Goal: Task Accomplishment & Management: Complete application form

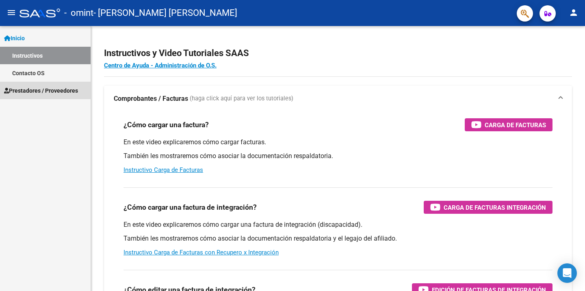
click at [77, 93] on span "Prestadores / Proveedores" at bounding box center [41, 90] width 74 height 9
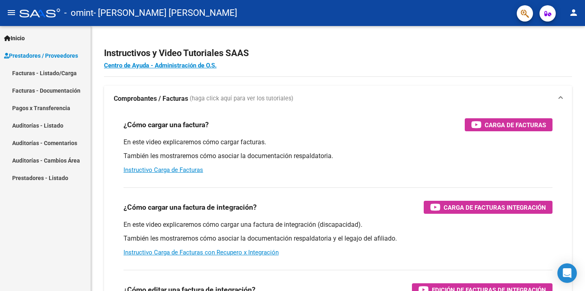
click at [41, 73] on link "Facturas - Listado/Carga" at bounding box center [45, 72] width 91 height 17
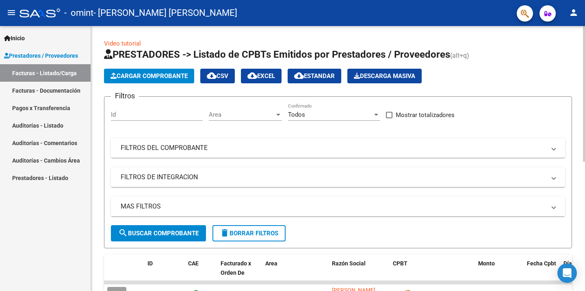
click at [163, 73] on span "Cargar Comprobante" at bounding box center [149, 75] width 77 height 7
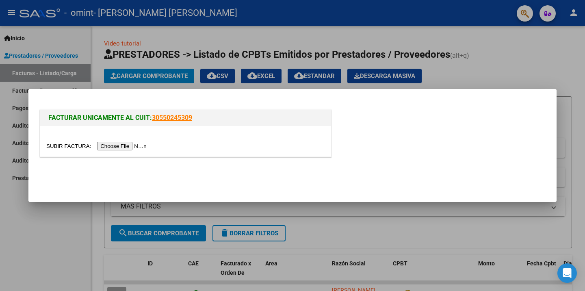
click at [64, 145] on input "file" at bounding box center [97, 146] width 103 height 9
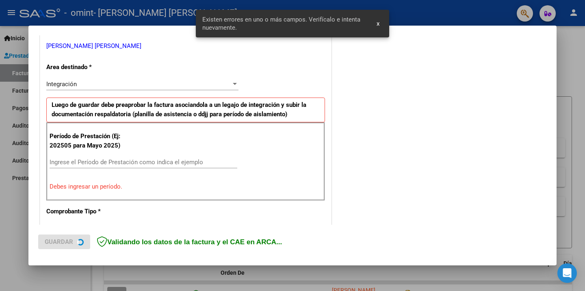
scroll to position [165, 0]
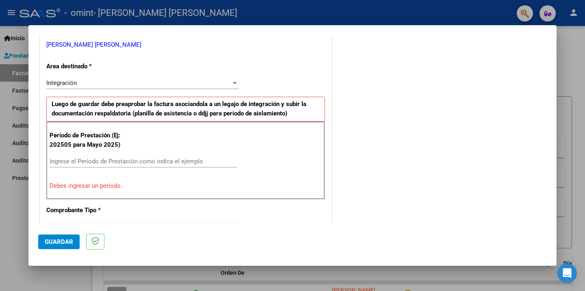
click at [83, 159] on input "Ingrese el Período de Prestación como indica el ejemplo" at bounding box center [144, 161] width 188 height 7
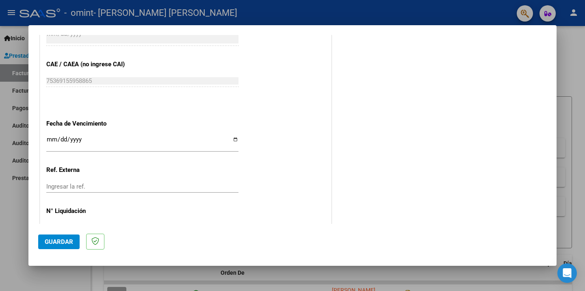
scroll to position [516, 0]
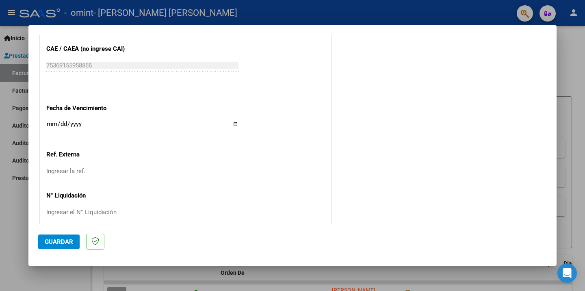
type input "202508"
click at [62, 240] on span "Guardar" at bounding box center [59, 241] width 28 height 7
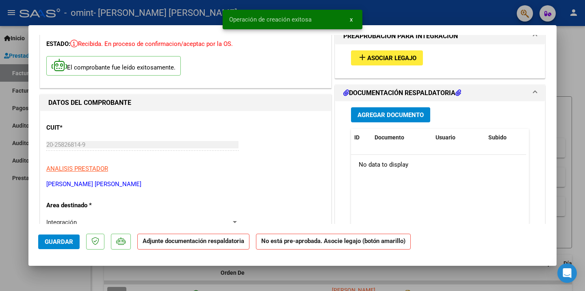
scroll to position [35, 0]
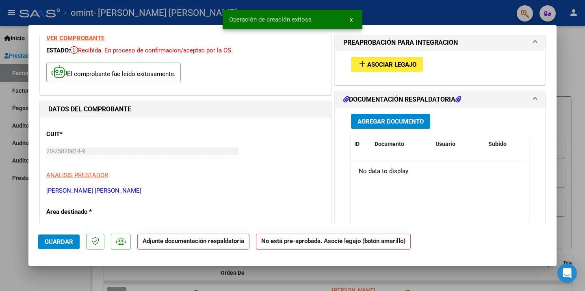
click at [404, 119] on span "Agregar Documento" at bounding box center [391, 121] width 66 height 7
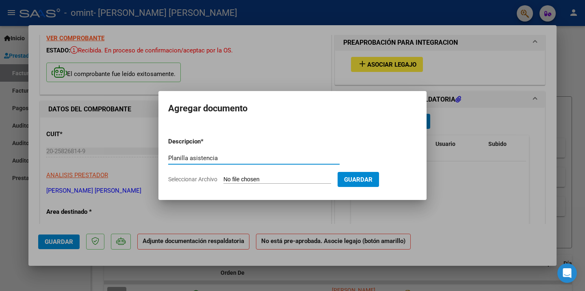
type input "Planilla asistencia"
click at [249, 178] on input "Seleccionar Archivo" at bounding box center [277, 180] width 108 height 8
type input "C:\fakepath\RAFFINETTI H Asist Ago25.pdf"
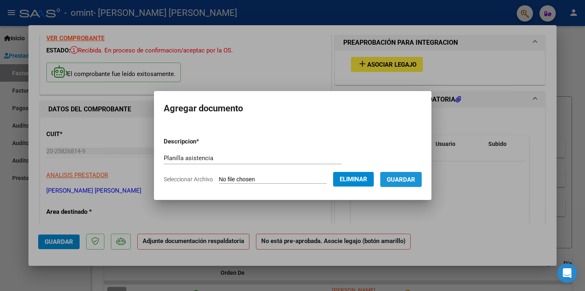
click at [404, 179] on span "Guardar" at bounding box center [401, 179] width 28 height 7
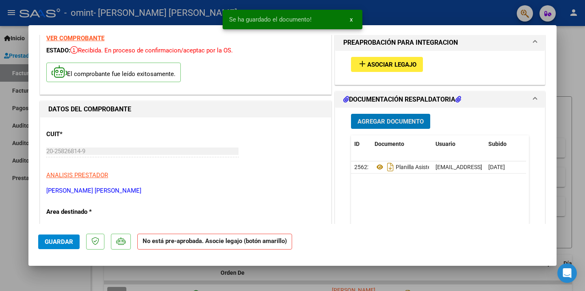
click at [388, 68] on button "add Asociar Legajo" at bounding box center [387, 64] width 72 height 15
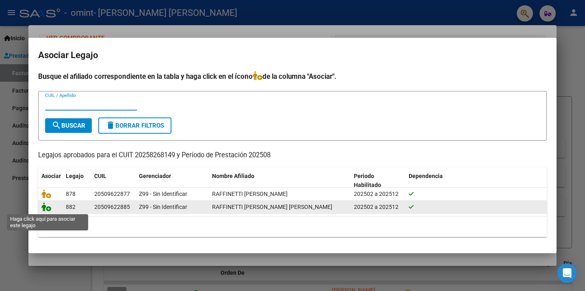
click at [44, 207] on icon at bounding box center [46, 206] width 10 height 9
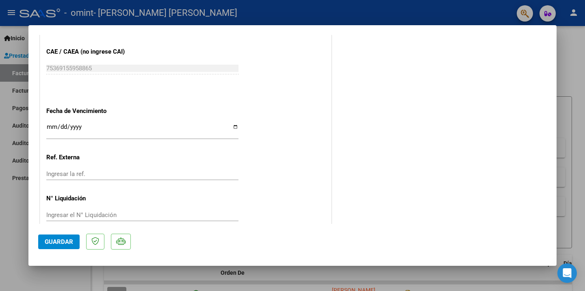
scroll to position [528, 0]
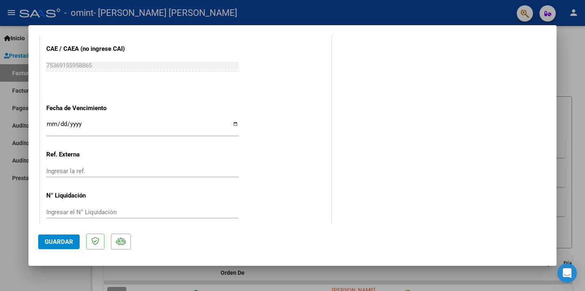
click at [56, 240] on span "Guardar" at bounding box center [59, 241] width 28 height 7
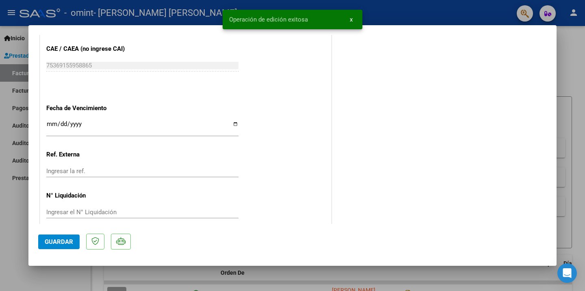
click at [351, 21] on div at bounding box center [292, 145] width 585 height 291
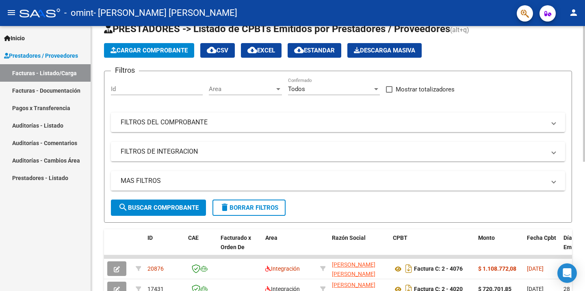
scroll to position [0, 0]
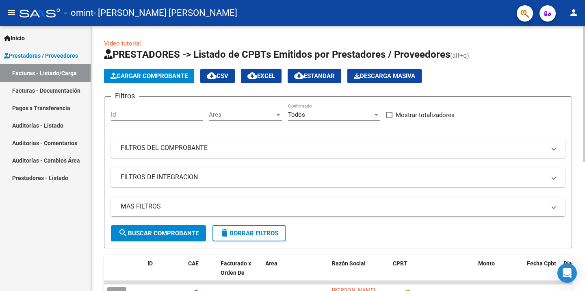
click at [168, 76] on span "Cargar Comprobante" at bounding box center [149, 75] width 77 height 7
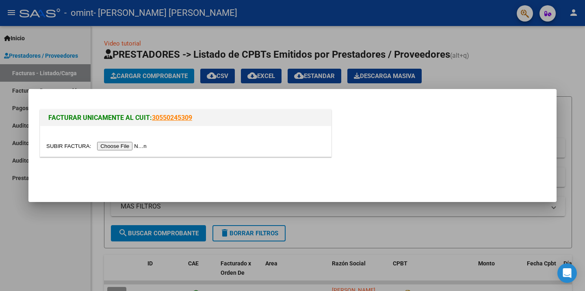
click at [75, 143] on input "file" at bounding box center [97, 146] width 103 height 9
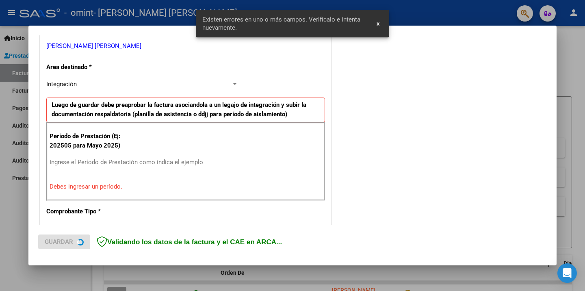
scroll to position [165, 0]
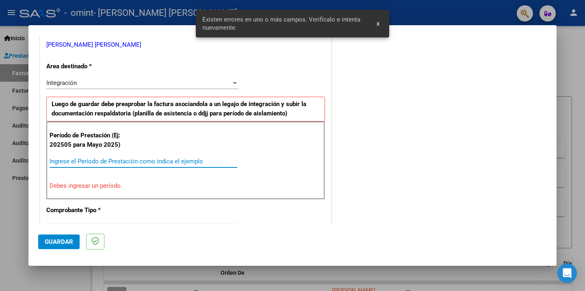
click at [89, 160] on input "Ingrese el Período de Prestación como indica el ejemplo" at bounding box center [144, 161] width 188 height 7
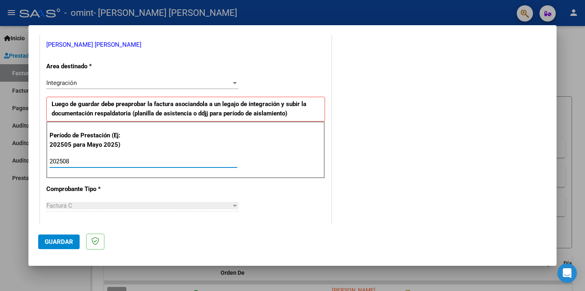
type input "202508"
click at [63, 241] on span "Guardar" at bounding box center [59, 241] width 28 height 7
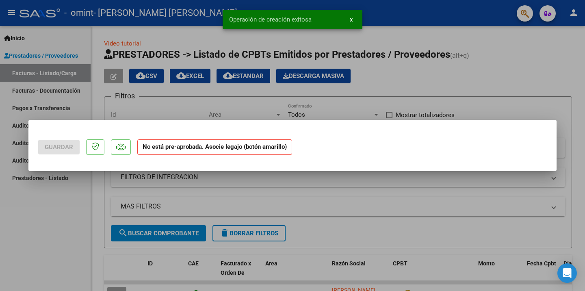
scroll to position [0, 0]
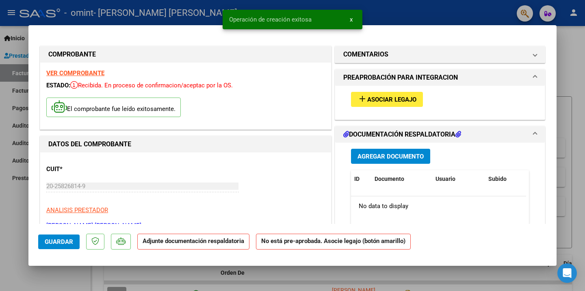
click at [396, 102] on span "Asociar Legajo" at bounding box center [391, 99] width 49 height 7
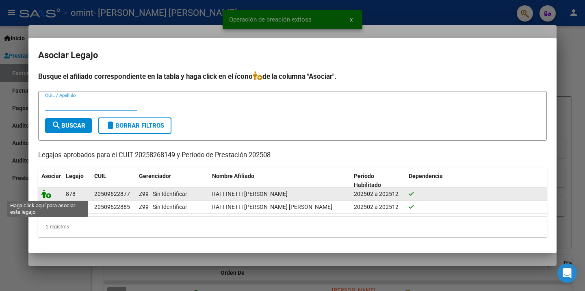
click at [43, 195] on icon at bounding box center [46, 193] width 10 height 9
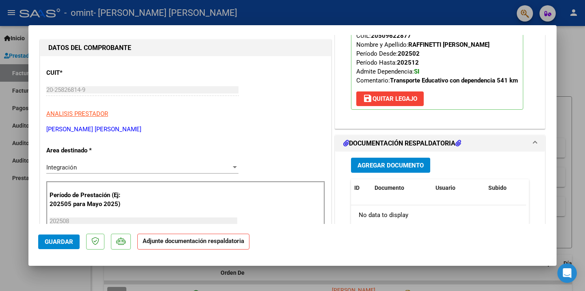
scroll to position [108, 0]
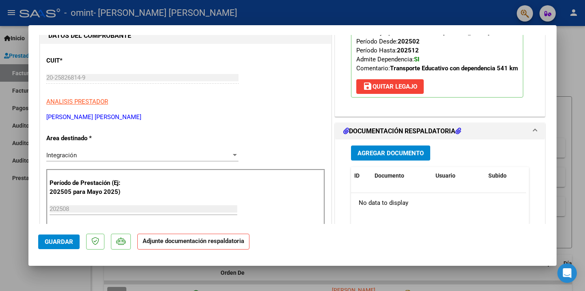
click at [399, 156] on span "Agregar Documento" at bounding box center [391, 153] width 66 height 7
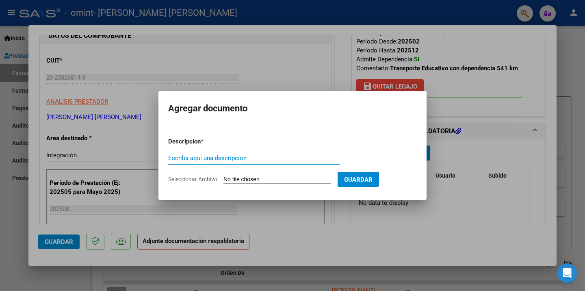
paste input "Planilla asistencia"
type input "Planilla asistencia"
click at [244, 177] on input "Seleccionar Archivo" at bounding box center [277, 180] width 108 height 8
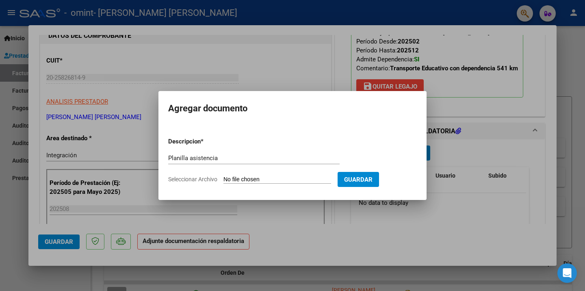
type input "C:\fakepath\RAFFINETTI A Asist Ago25.pdf"
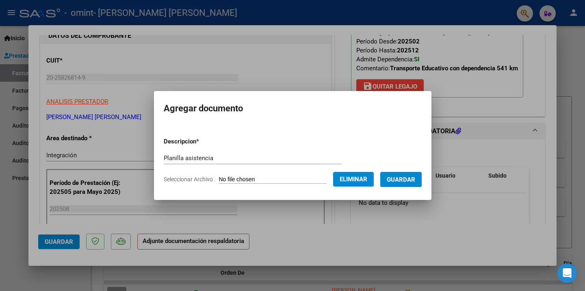
click at [408, 178] on span "Guardar" at bounding box center [401, 179] width 28 height 7
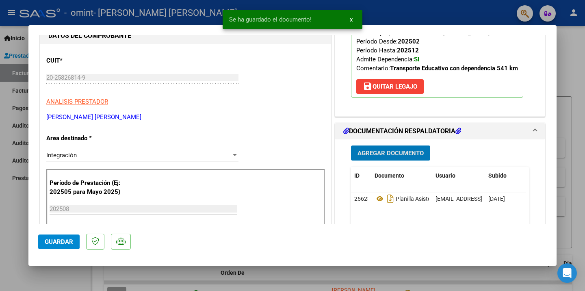
click at [53, 241] on span "Guardar" at bounding box center [59, 241] width 28 height 7
click at [352, 18] on span "x" at bounding box center [351, 19] width 3 height 7
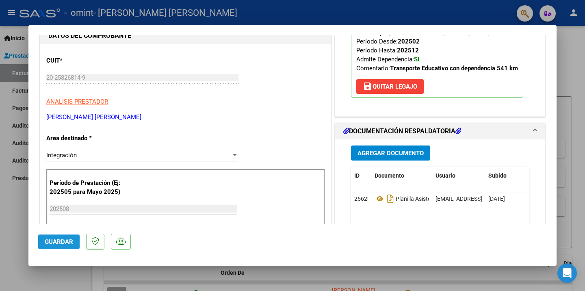
click at [61, 246] on button "Guardar" at bounding box center [58, 241] width 41 height 15
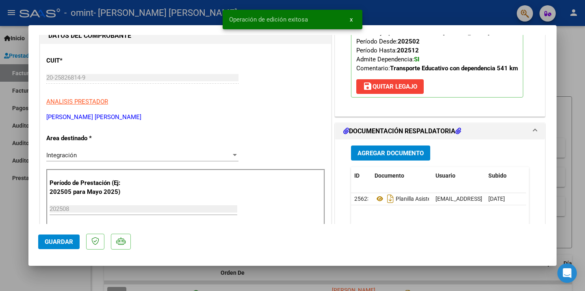
click at [355, 22] on button "x" at bounding box center [351, 19] width 16 height 15
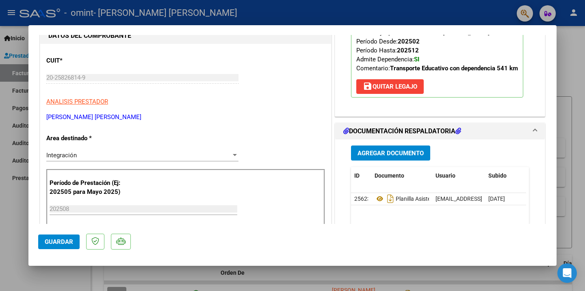
click at [572, 42] on div at bounding box center [292, 145] width 585 height 291
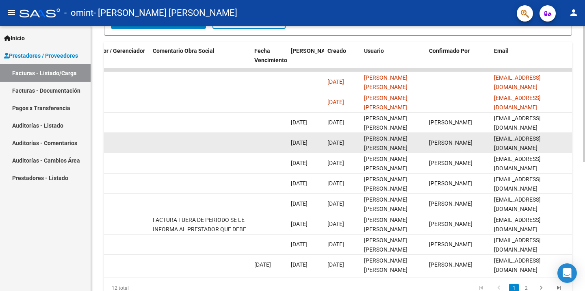
scroll to position [0, 0]
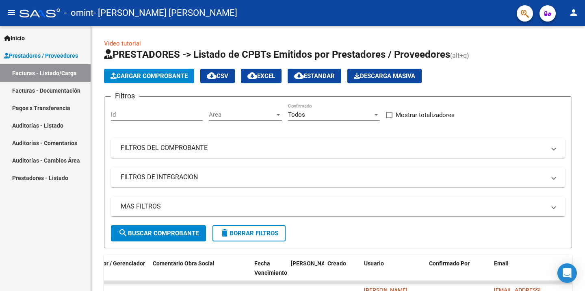
click at [575, 13] on mat-icon "person" at bounding box center [574, 13] width 10 height 10
click at [559, 54] on button "exit_to_app Salir" at bounding box center [557, 54] width 50 height 20
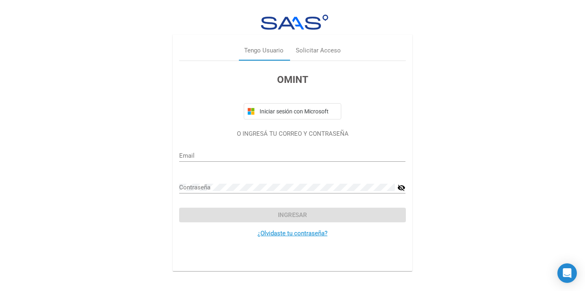
type input "[EMAIL_ADDRESS][DOMAIN_NAME]"
